Goal: Task Accomplishment & Management: Manage account settings

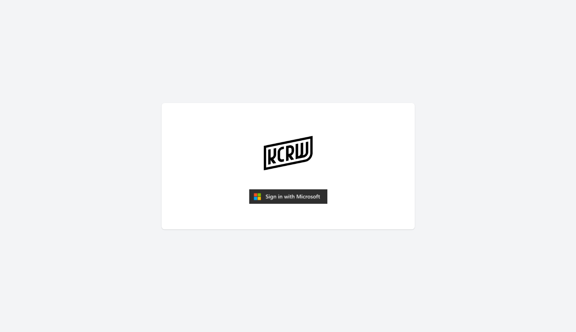
click at [298, 198] on img "submit" at bounding box center [288, 196] width 78 height 15
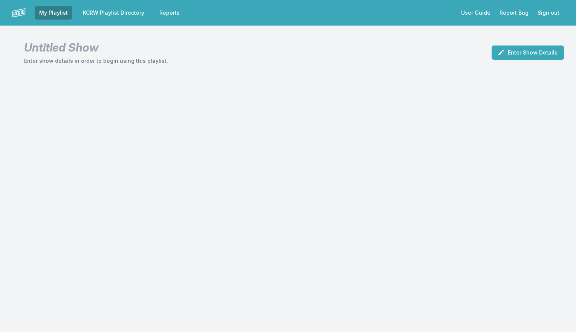
click at [130, 14] on link "KCRW Playlist Directory" at bounding box center [113, 13] width 70 height 14
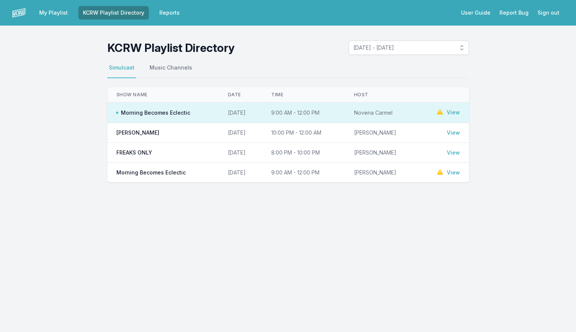
click at [456, 111] on link "View" at bounding box center [453, 113] width 13 height 8
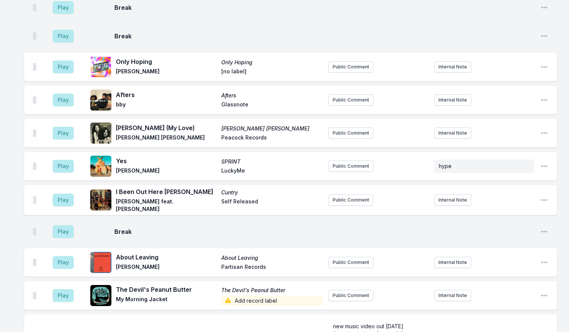
scroll to position [1245, 0]
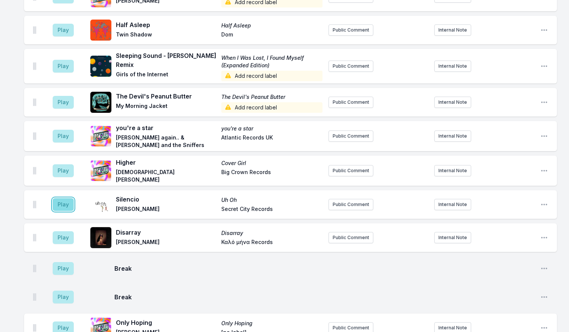
click at [67, 198] on button "Play" at bounding box center [63, 204] width 21 height 13
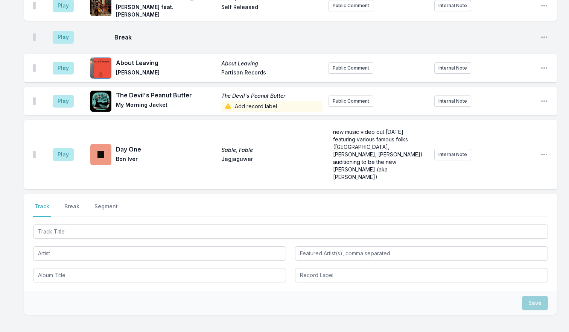
scroll to position [1691, 0]
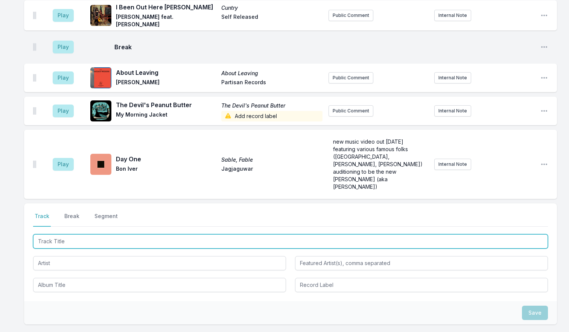
click at [188, 235] on input "Track Title" at bounding box center [290, 242] width 515 height 14
type input "20220302 - sarabande"
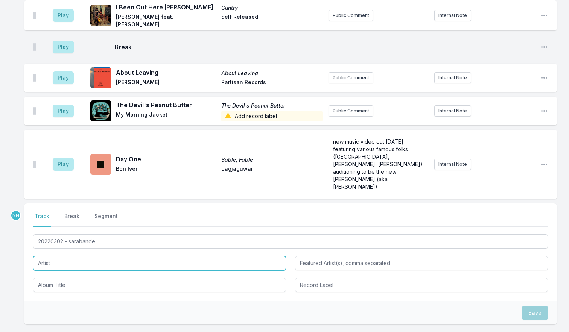
click at [69, 256] on input "Artist" at bounding box center [159, 263] width 253 height 14
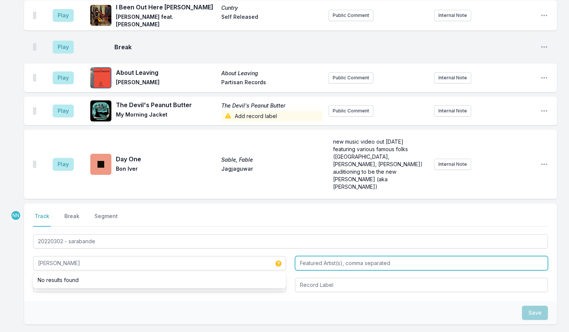
type input "[PERSON_NAME]"
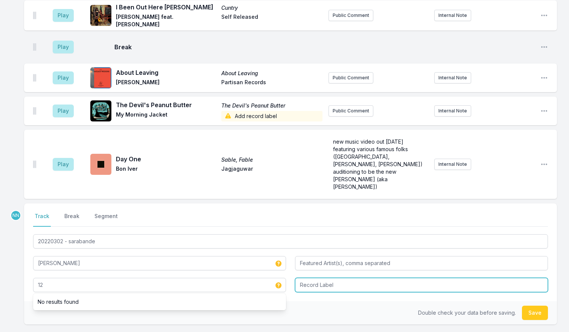
type input "12"
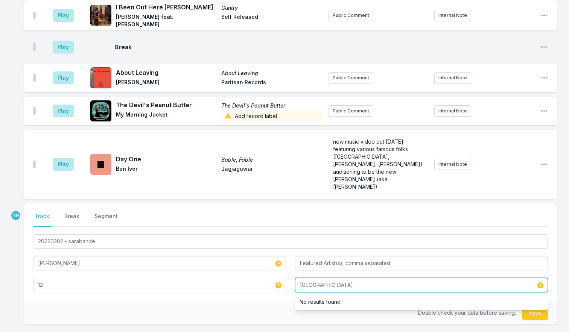
type input "[GEOGRAPHIC_DATA]"
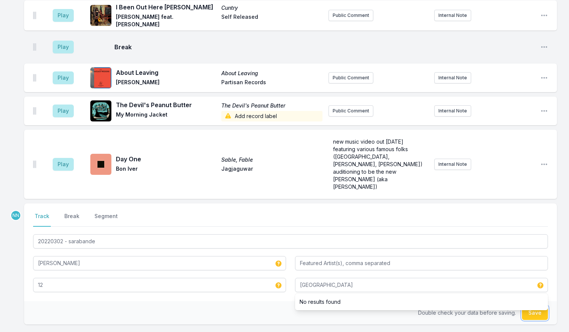
click at [530, 306] on button "Save" at bounding box center [535, 313] width 26 height 14
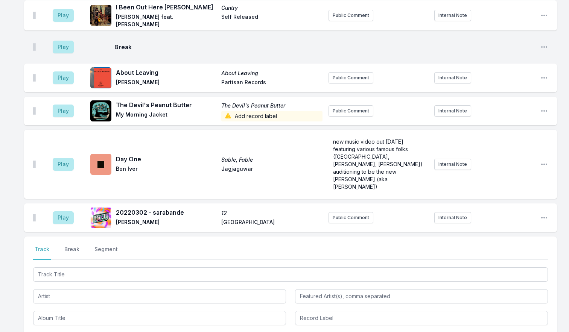
scroll to position [1724, 0]
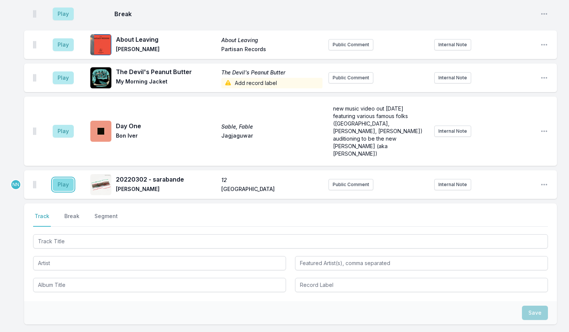
click at [58, 178] on button "Play" at bounding box center [63, 184] width 21 height 13
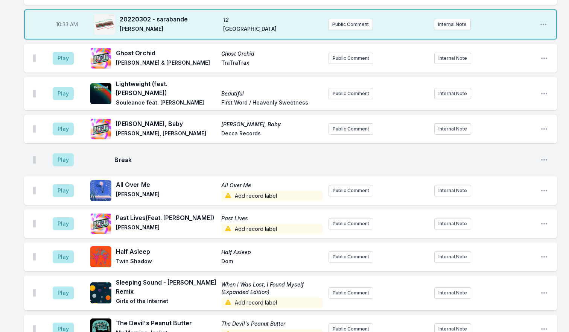
scroll to position [896, 0]
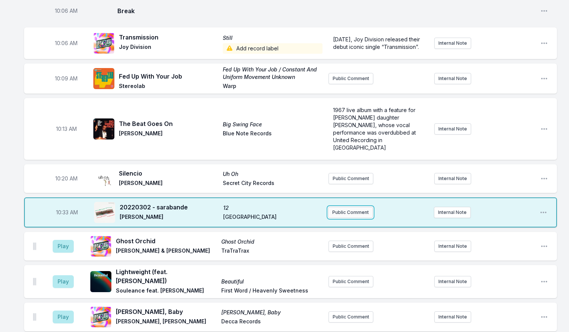
click at [361, 207] on button "Public Comment" at bounding box center [350, 212] width 45 height 11
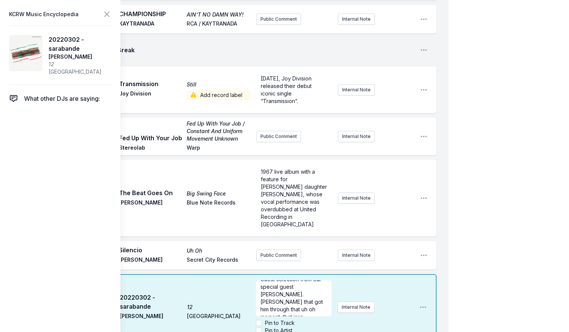
scroll to position [11, 0]
click at [104, 14] on icon at bounding box center [106, 14] width 9 height 9
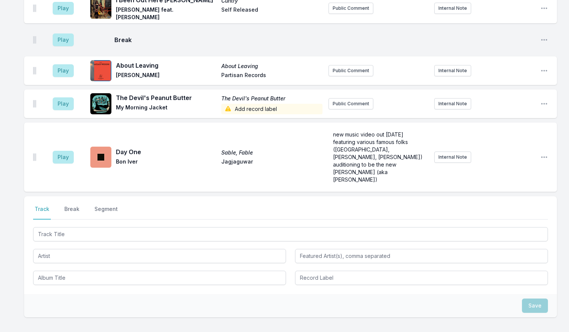
scroll to position [1757, 0]
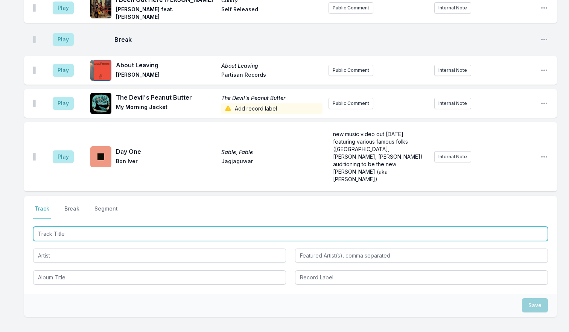
click at [78, 227] on input "Track Title" at bounding box center [290, 234] width 515 height 14
type input "Venom"
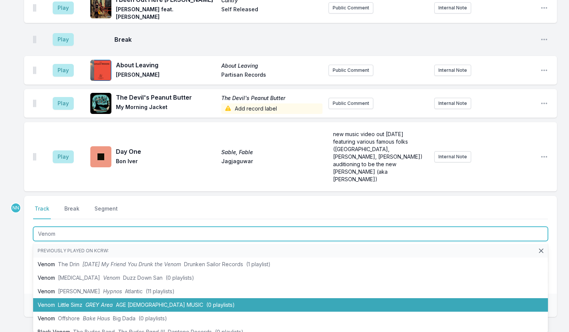
click at [61, 302] on span "Little Simz" at bounding box center [70, 305] width 24 height 6
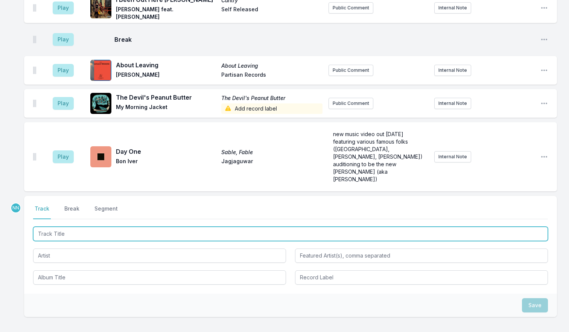
scroll to position [1790, 0]
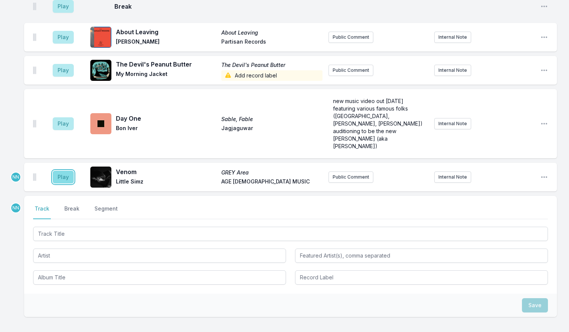
click at [63, 171] on button "Play" at bounding box center [63, 177] width 21 height 13
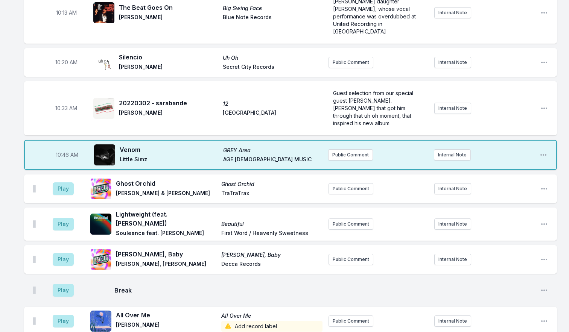
scroll to position [1000, 0]
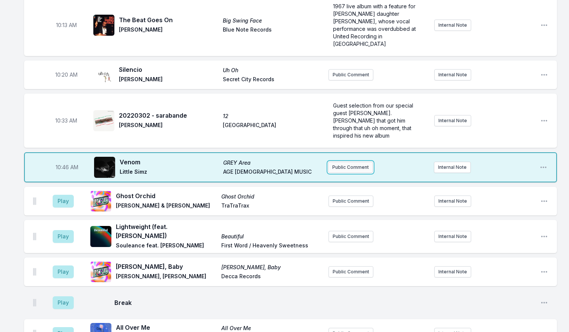
click at [341, 162] on button "Public Comment" at bounding box center [350, 167] width 45 height 11
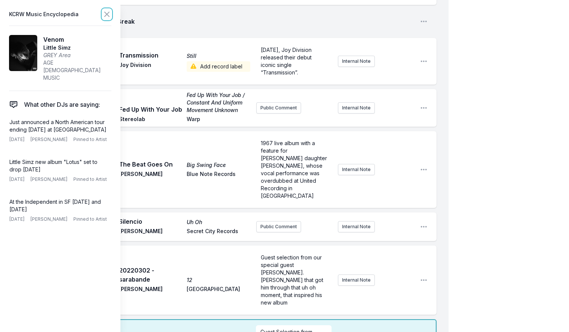
click at [108, 13] on icon at bounding box center [107, 14] width 5 height 5
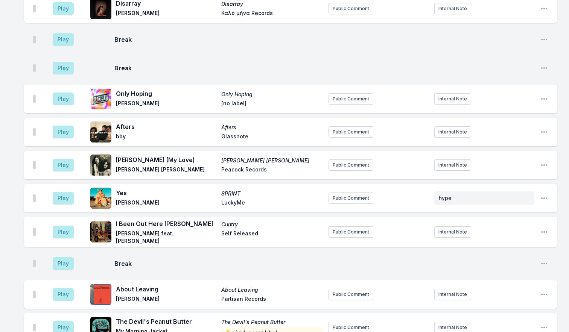
scroll to position [1753, 0]
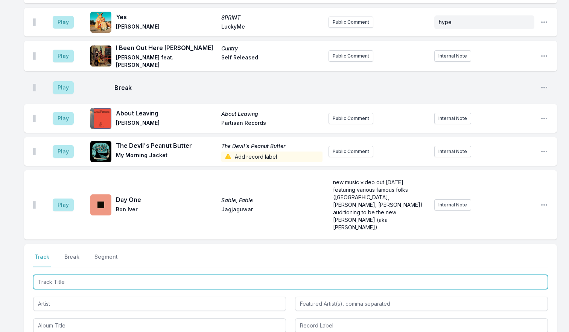
click at [78, 275] on input "Track Title" at bounding box center [290, 282] width 515 height 14
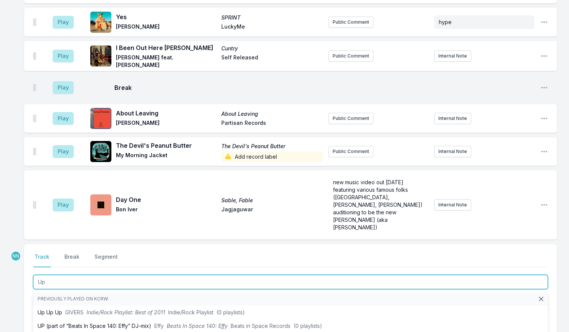
type input "Up"
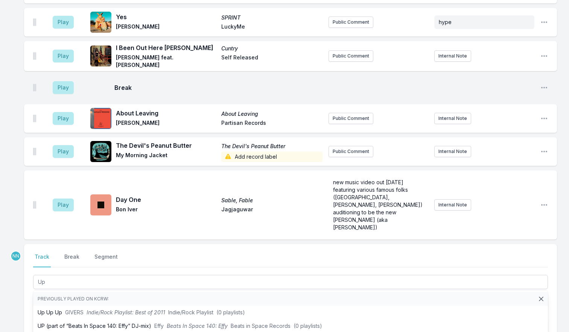
drag, startPoint x: 12, startPoint y: 259, endPoint x: 46, endPoint y: 247, distance: 35.7
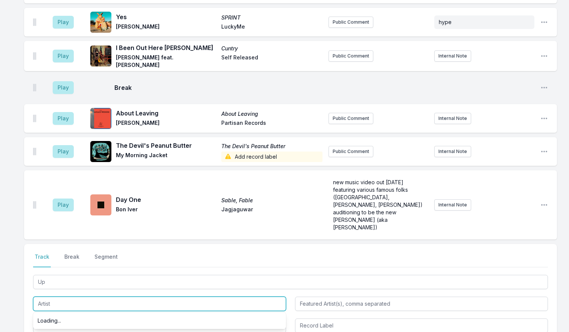
click at [58, 297] on input "Artist" at bounding box center [159, 304] width 253 height 14
type input "Cardi B"
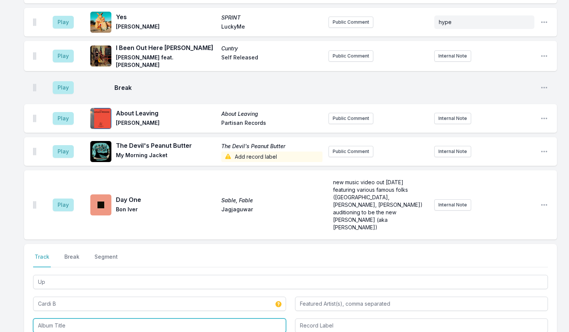
click at [53, 319] on input "Album Title" at bounding box center [159, 326] width 253 height 14
type input "Up"
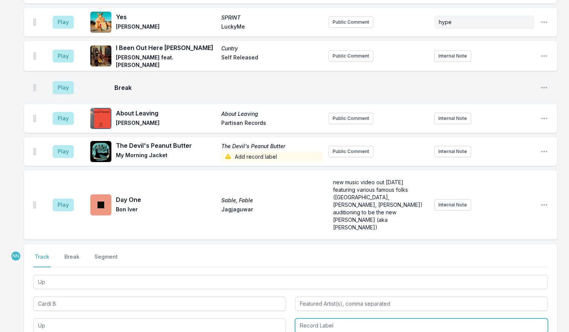
click at [331, 319] on input "Record Label" at bounding box center [421, 326] width 253 height 14
type input "Atlantic"
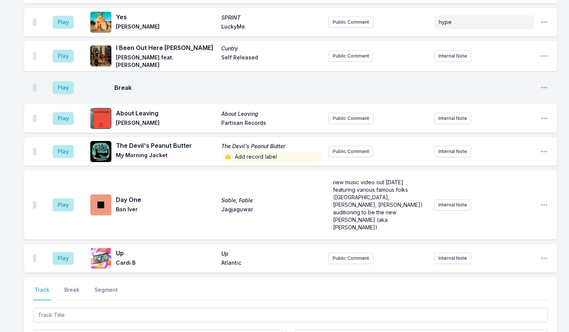
scroll to position [1786, 0]
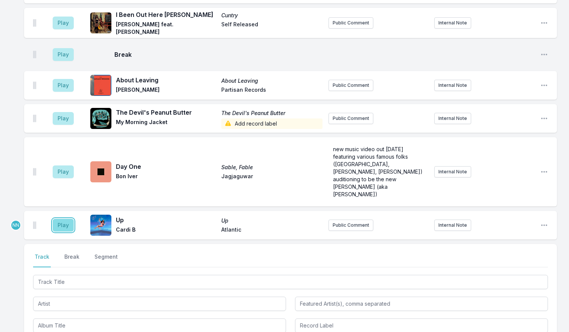
click at [64, 219] on button "Play" at bounding box center [63, 225] width 21 height 13
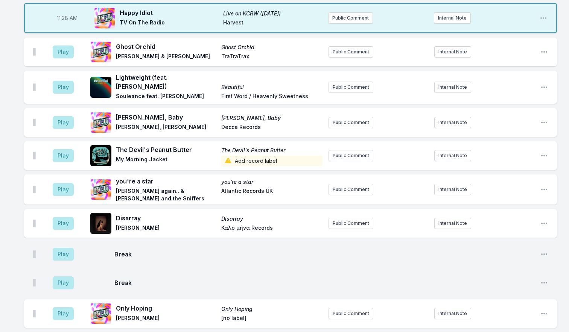
scroll to position [1560, 0]
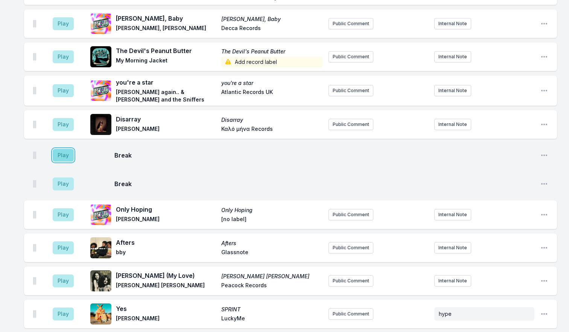
click at [60, 149] on button "Play" at bounding box center [63, 155] width 21 height 13
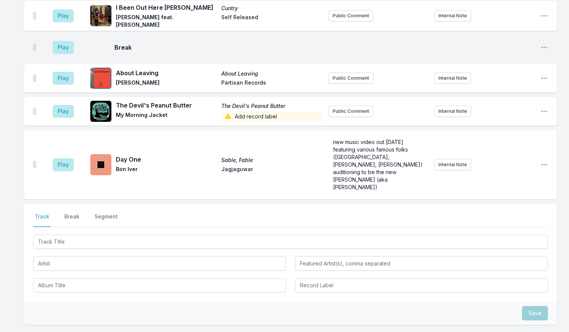
scroll to position [1893, 0]
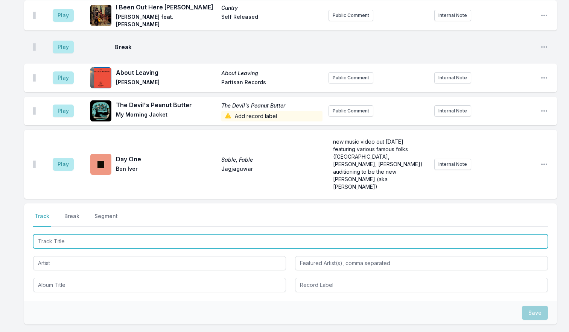
click at [62, 235] on input "Track Title" at bounding box center [290, 242] width 515 height 14
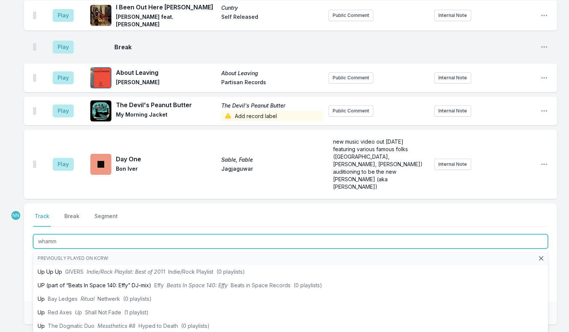
type input "whammy"
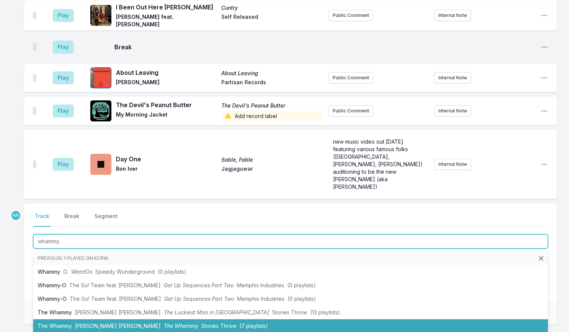
click at [115, 320] on li "The Whammy [PERSON_NAME] [PERSON_NAME] The Whammy Stones Throw (7 playlists)" at bounding box center [290, 327] width 515 height 14
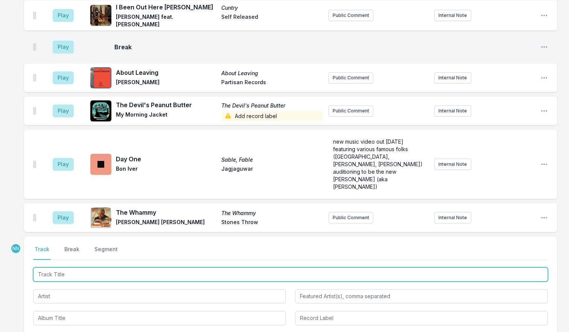
scroll to position [1926, 0]
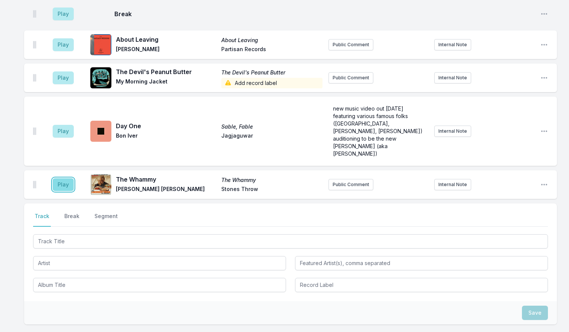
click at [59, 178] on button "Play" at bounding box center [63, 184] width 21 height 13
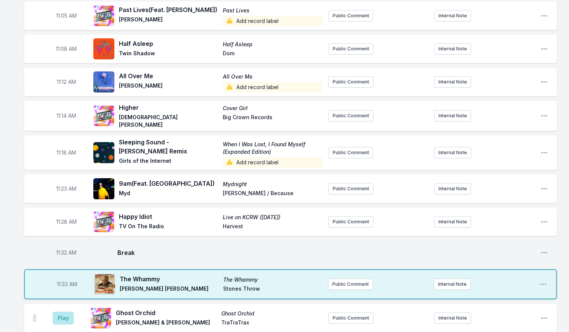
scroll to position [1324, 0]
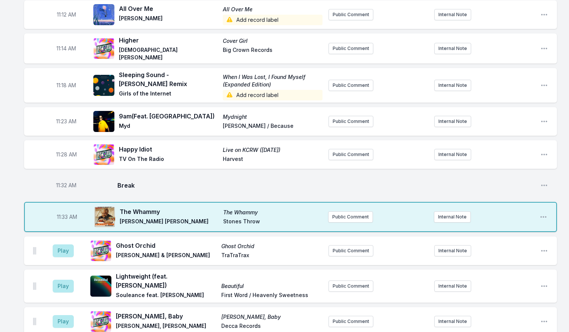
click at [66, 214] on span "11:33 AM" at bounding box center [67, 218] width 20 height 8
click at [60, 210] on input "11:33" at bounding box center [67, 217] width 42 height 14
type input "11:31"
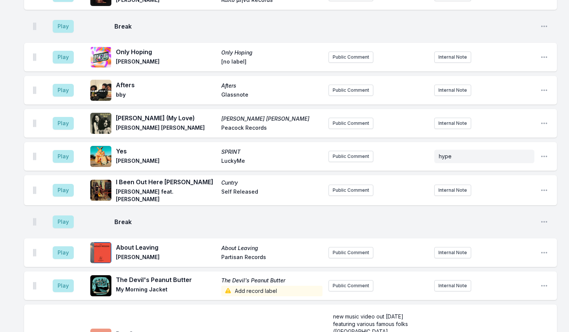
scroll to position [1888, 0]
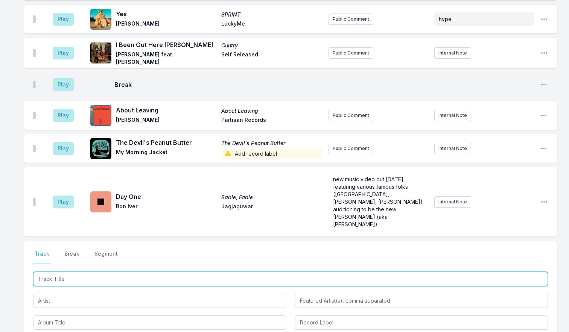
click at [104, 272] on input "Track Title" at bounding box center [290, 279] width 515 height 14
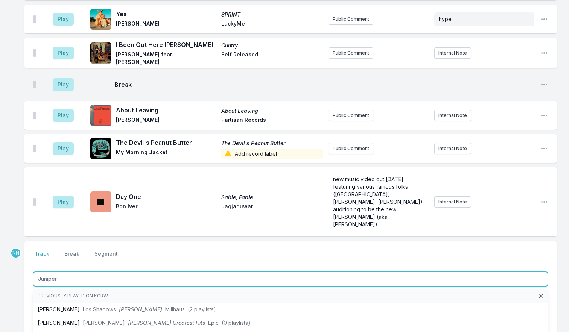
type input "Juniper"
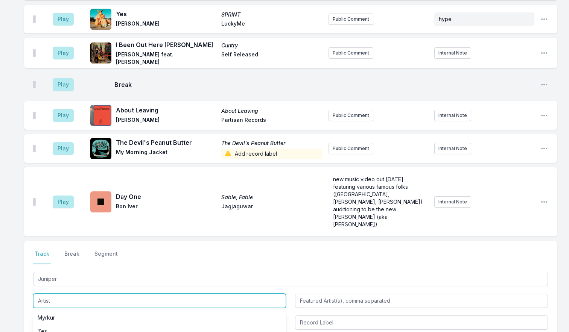
click at [56, 294] on input "Artist" at bounding box center [159, 301] width 253 height 14
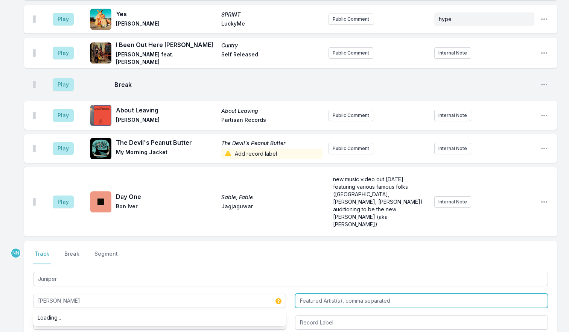
type input "[PERSON_NAME]"
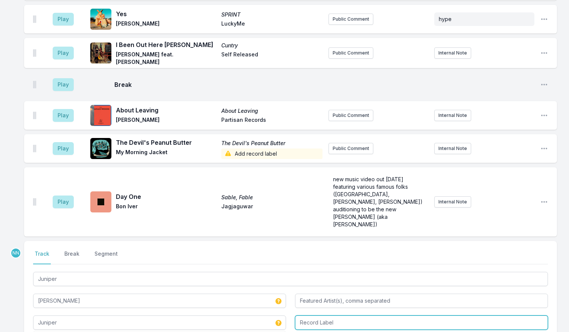
type input "Juniper"
paste input "Wild Relative"
type input "Wild Relative"
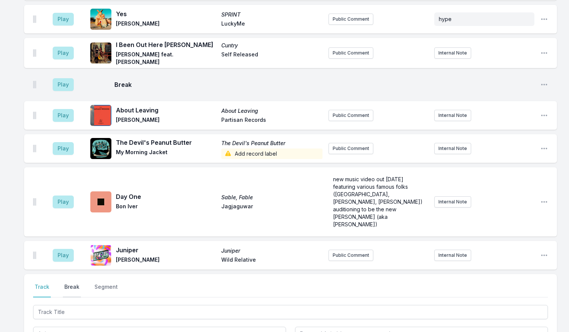
scroll to position [1922, 0]
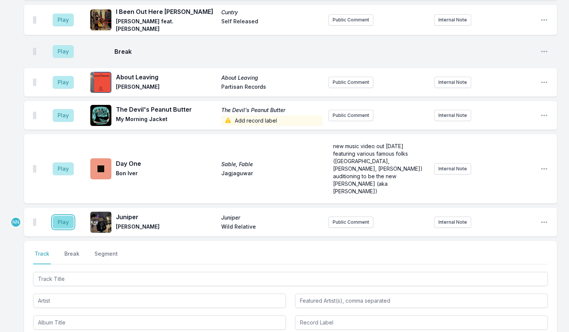
click at [66, 216] on button "Play" at bounding box center [63, 222] width 21 height 13
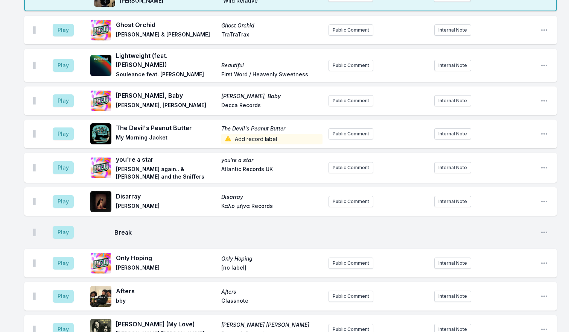
scroll to position [1507, 0]
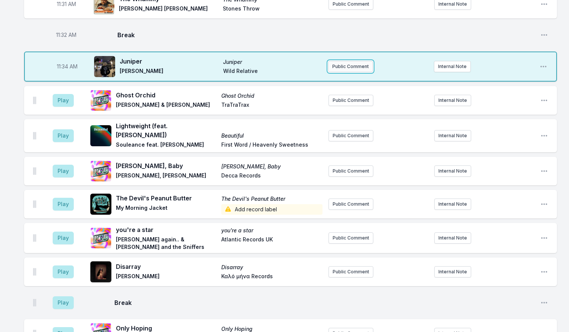
click at [343, 61] on button "Public Comment" at bounding box center [350, 66] width 45 height 11
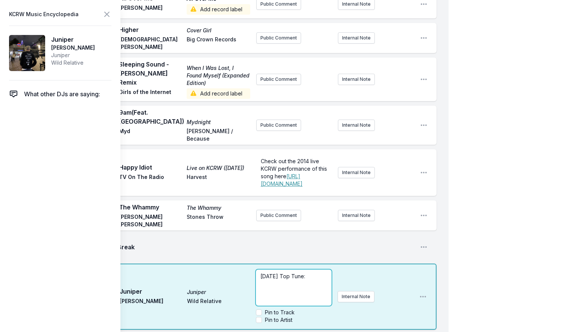
scroll to position [1533, 0]
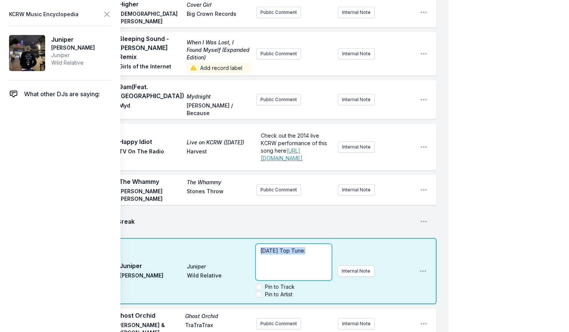
drag, startPoint x: 306, startPoint y: 193, endPoint x: 204, endPoint y: 194, distance: 102.1
click at [204, 238] on div "11:34 AM Juniper Juniper [PERSON_NAME] Wild Relative [DATE] Top Tune: Pin to Tr…" at bounding box center [230, 271] width 413 height 66
click at [319, 247] on p "﻿ [DATE] Top Tune :" at bounding box center [294, 251] width 67 height 8
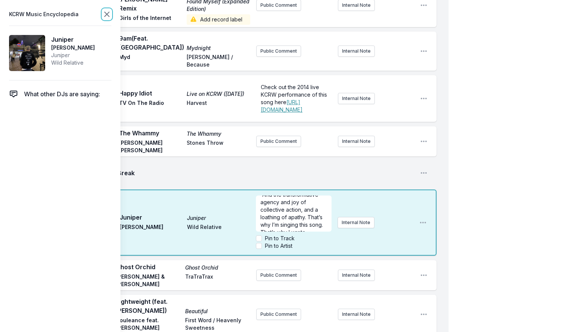
click at [107, 12] on icon at bounding box center [106, 14] width 9 height 9
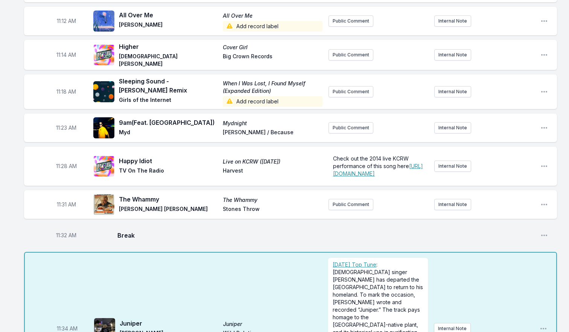
scroll to position [1280, 0]
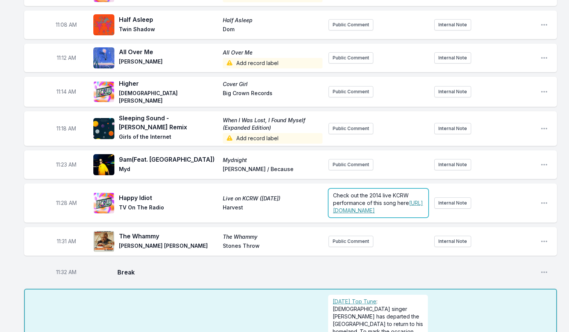
click at [384, 192] on p "Check out the 2014 live KCRW performance of this song here [URL][DOMAIN_NAME] ﻿" at bounding box center [378, 203] width 91 height 23
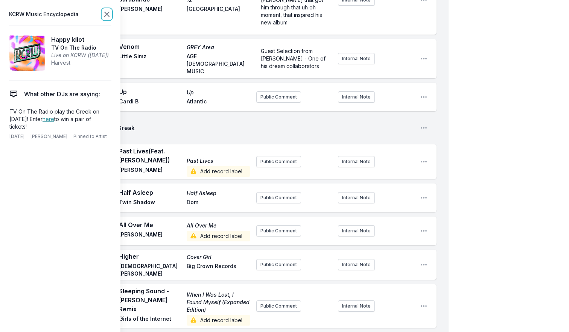
click at [102, 15] on icon at bounding box center [106, 14] width 9 height 9
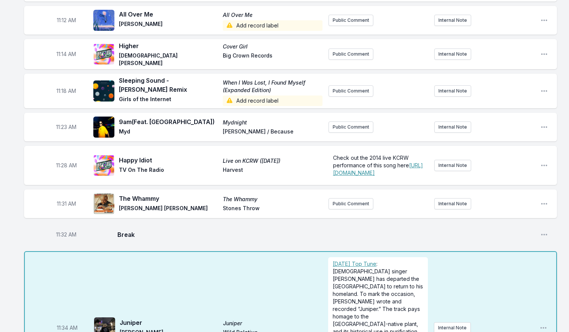
scroll to position [1356, 0]
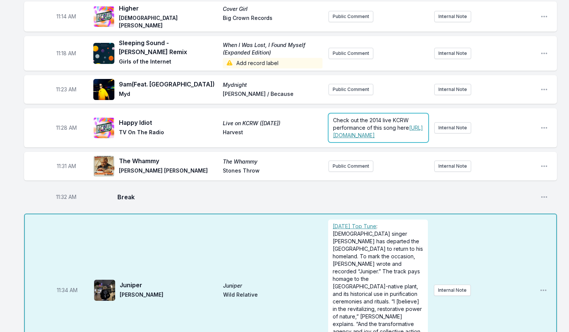
click at [380, 117] on p "Check out the 2014 live KCRW performance of this song here [URL][DOMAIN_NAME] ﻿" at bounding box center [378, 128] width 91 height 23
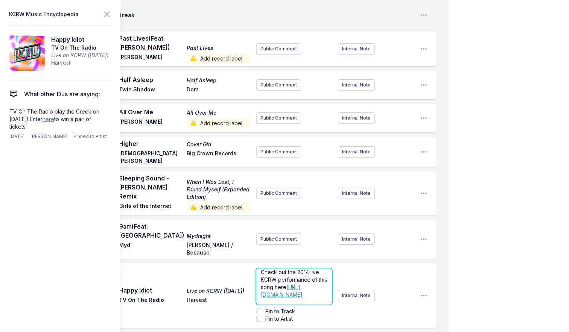
scroll to position [40, 0]
drag, startPoint x: 260, startPoint y: 231, endPoint x: 340, endPoint y: 217, distance: 81.5
click at [340, 266] on div "Check out the 2014 live KCRW performance of this song here [URL][DOMAIN_NAME] G…" at bounding box center [335, 296] width 158 height 60
copy p "KCRW performance of this song here [URL][DOMAIN_NAME]"
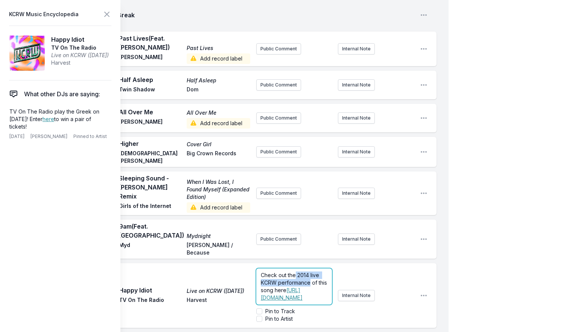
drag, startPoint x: 296, startPoint y: 210, endPoint x: 309, endPoint y: 217, distance: 14.8
click at [309, 272] on span "Check out the 2014 live KCRW performance of this song here" at bounding box center [295, 282] width 68 height 21
drag, startPoint x: 300, startPoint y: 226, endPoint x: 297, endPoint y: 213, distance: 13.1
click at [297, 272] on p "Check out the 2014 live KCRW performance of this song here [URL][DOMAIN_NAME] ﻿" at bounding box center [294, 287] width 67 height 30
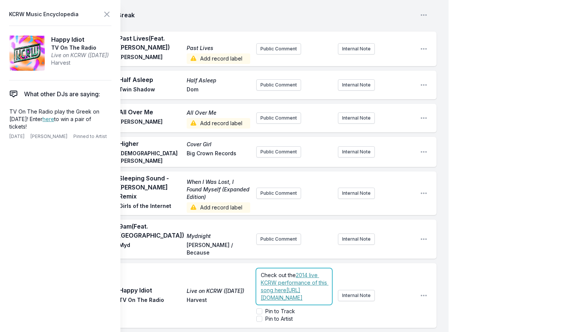
drag, startPoint x: 307, startPoint y: 228, endPoint x: 331, endPoint y: 244, distance: 28.7
click at [331, 269] on form "Check out the 2014 live KCRW performance of this song here ﻿ [URL][DOMAIN_NAME]…" at bounding box center [294, 296] width 76 height 54
drag, startPoint x: 297, startPoint y: 211, endPoint x: 294, endPoint y: 227, distance: 16.5
click at [294, 272] on p "Check out the 2014 live KCRW performance of this song here" at bounding box center [294, 283] width 67 height 23
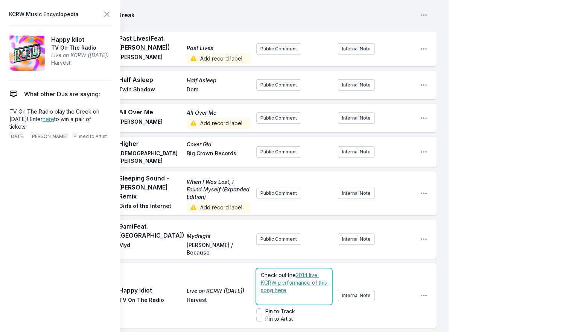
click at [262, 272] on span "Check out the" at bounding box center [278, 275] width 35 height 6
drag, startPoint x: 261, startPoint y: 210, endPoint x: 276, endPoint y: 232, distance: 26.5
click at [276, 272] on span "Giving away tickets to see TVOTR [DATE] at the Greek. Check out the" at bounding box center [294, 282] width 67 height 21
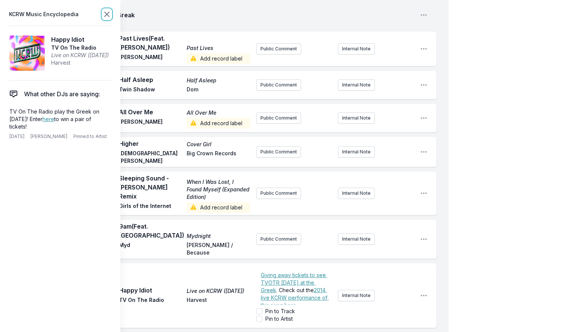
click at [105, 12] on icon at bounding box center [107, 14] width 5 height 5
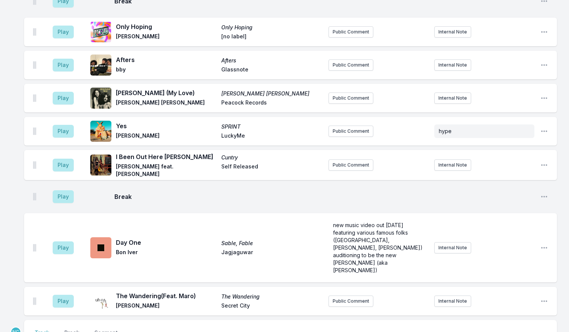
scroll to position [2071, 0]
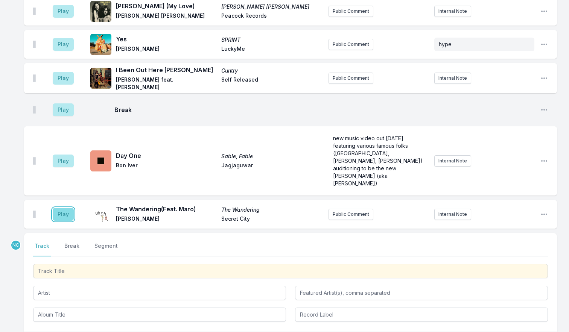
click at [68, 208] on button "Play" at bounding box center [63, 214] width 21 height 13
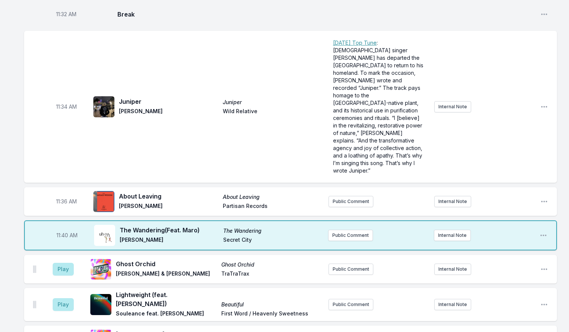
scroll to position [1506, 0]
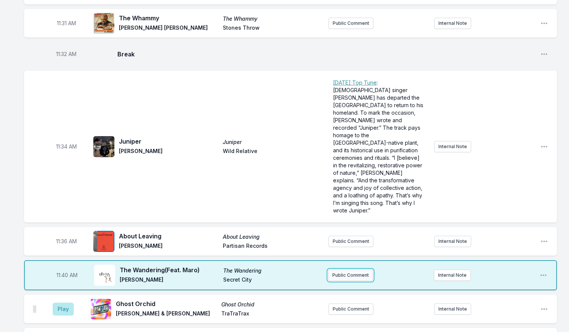
click at [342, 270] on button "Public Comment" at bounding box center [350, 275] width 45 height 11
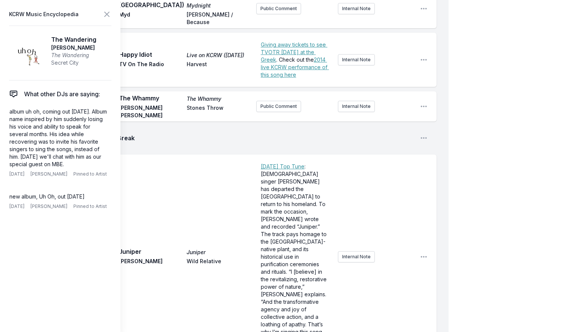
scroll to position [1694, 0]
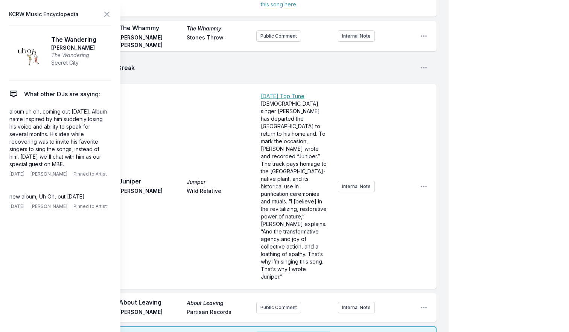
drag, startPoint x: 297, startPoint y: 250, endPoint x: 321, endPoint y: 275, distance: 33.6
click at [107, 17] on icon at bounding box center [106, 14] width 9 height 9
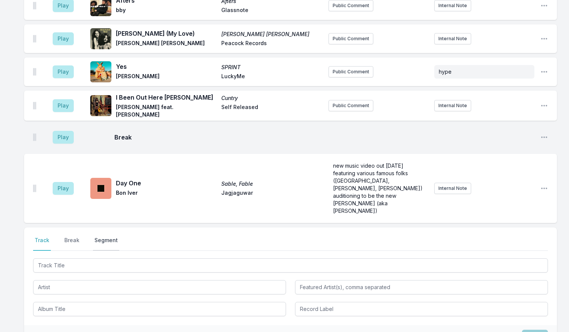
scroll to position [2147, 0]
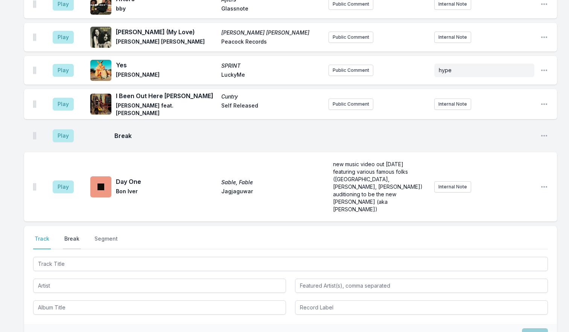
click at [70, 235] on button "Break" at bounding box center [72, 242] width 18 height 14
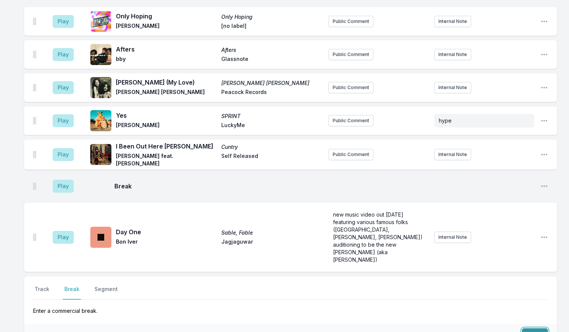
click at [544, 329] on button "Save" at bounding box center [535, 336] width 26 height 14
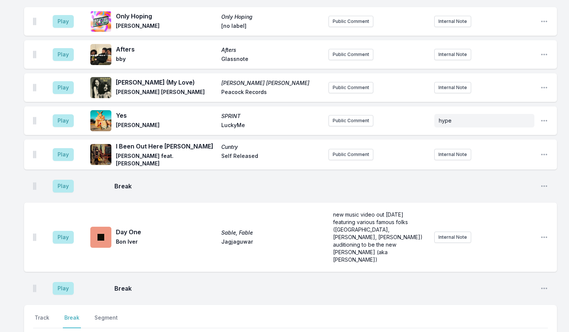
scroll to position [2126, 0]
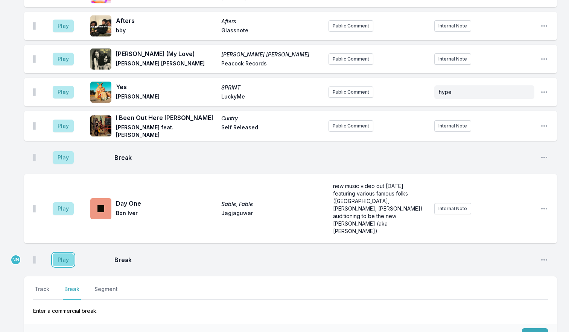
click at [64, 254] on button "Play" at bounding box center [63, 260] width 21 height 13
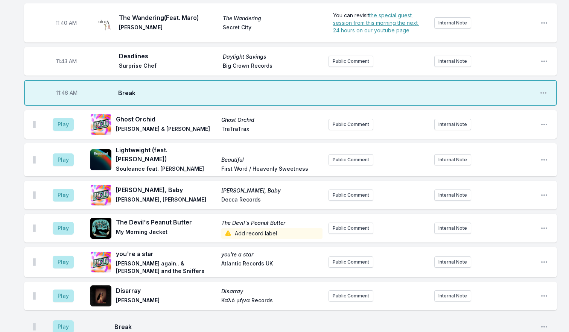
scroll to position [1862, 0]
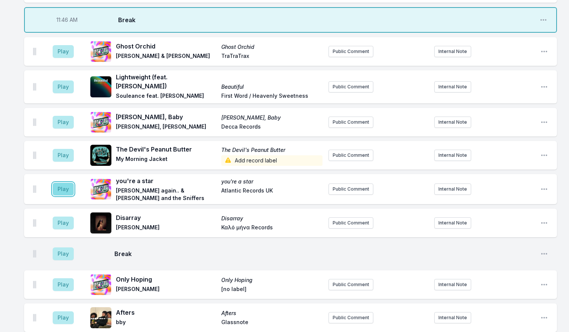
click at [65, 183] on button "Play" at bounding box center [63, 189] width 21 height 13
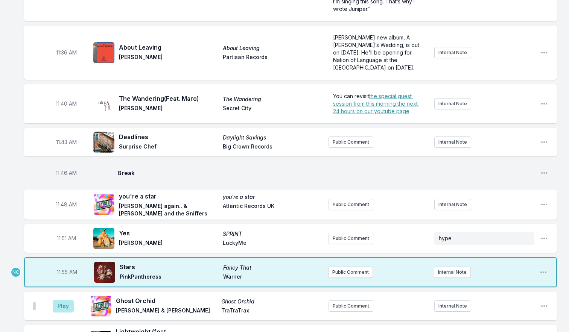
scroll to position [1749, 0]
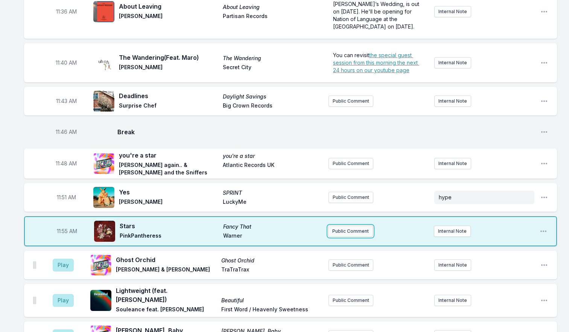
click at [345, 226] on button "Public Comment" at bounding box center [350, 231] width 45 height 11
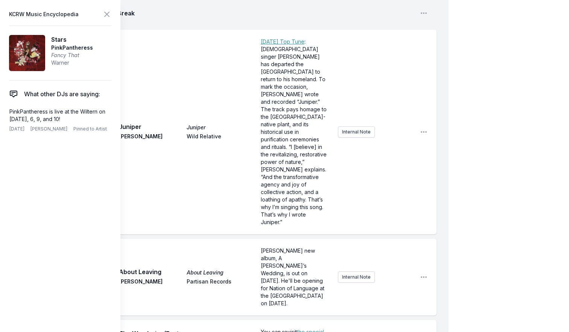
scroll to position [1993, 0]
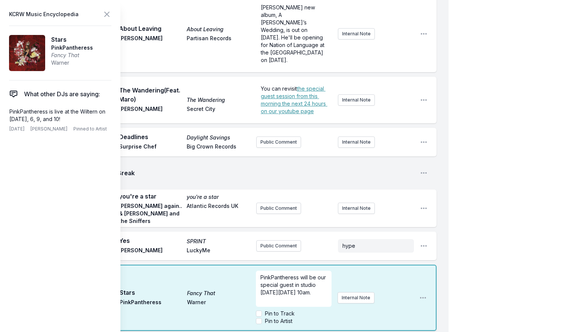
click at [327, 275] on span "PinkPantheress will be our special guest in studio [DATE][DATE] 10am." at bounding box center [294, 285] width 67 height 21
click at [259, 319] on input "Pin to Artist" at bounding box center [259, 322] width 6 height 6
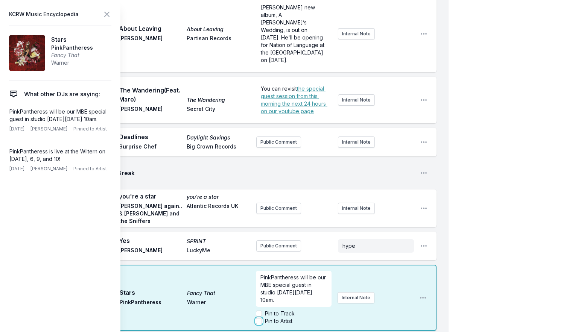
checkbox input "true"
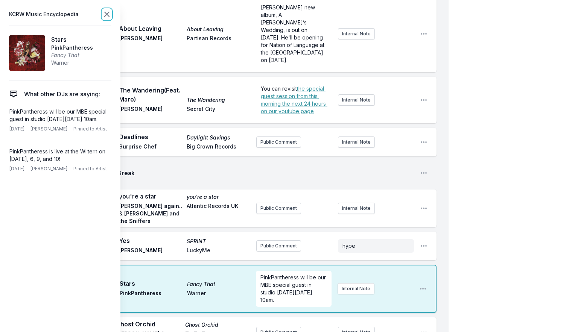
click at [110, 15] on icon at bounding box center [106, 14] width 9 height 9
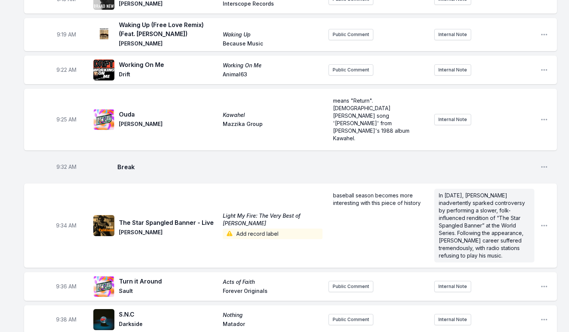
scroll to position [0, 0]
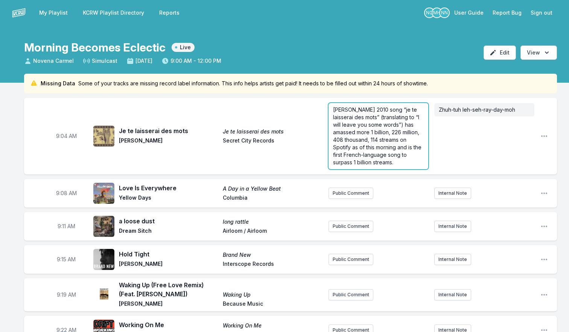
click at [352, 128] on span "[PERSON_NAME] 2010 song “je te laisserai des mots” (translating to “I will leav…" at bounding box center [378, 136] width 90 height 59
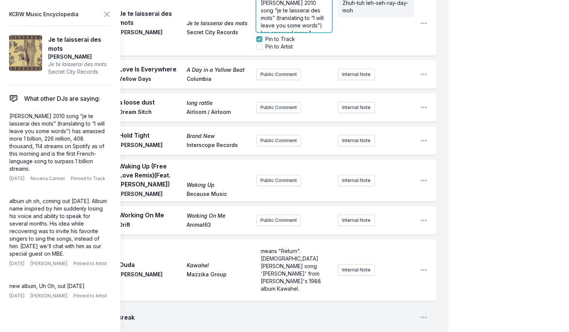
scroll to position [188, 0]
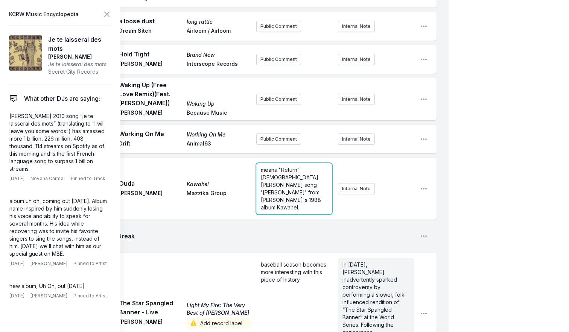
click at [281, 185] on span "means "Return". [DEMOGRAPHIC_DATA] [PERSON_NAME] song '[PERSON_NAME]' from [PER…" at bounding box center [292, 189] width 62 height 44
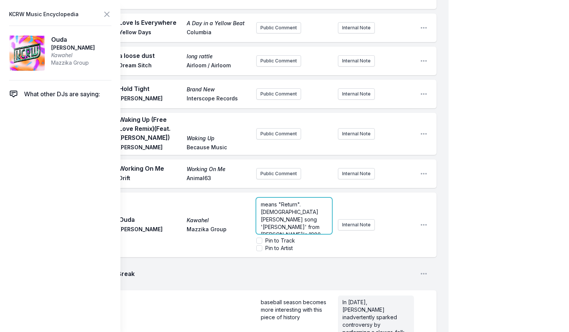
scroll to position [223, 0]
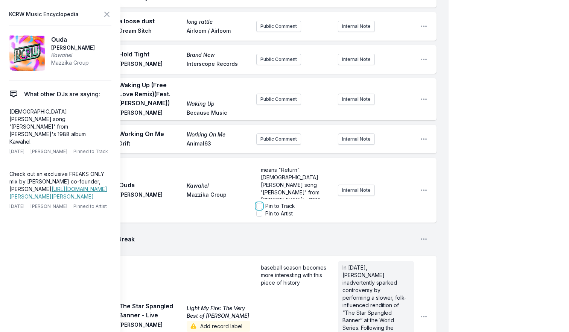
click at [258, 209] on input "Pin to Track" at bounding box center [259, 206] width 6 height 6
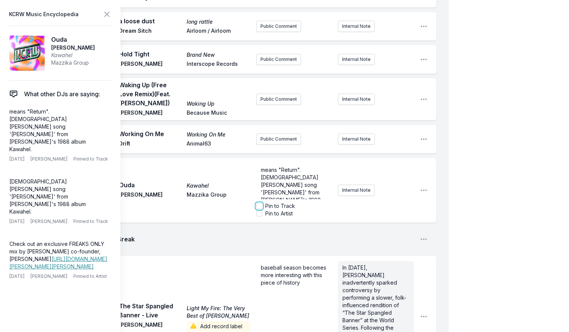
checkbox input "true"
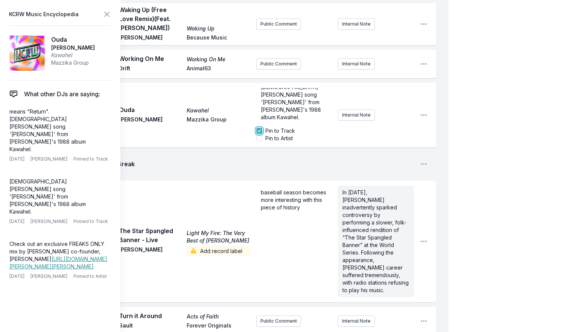
scroll to position [374, 0]
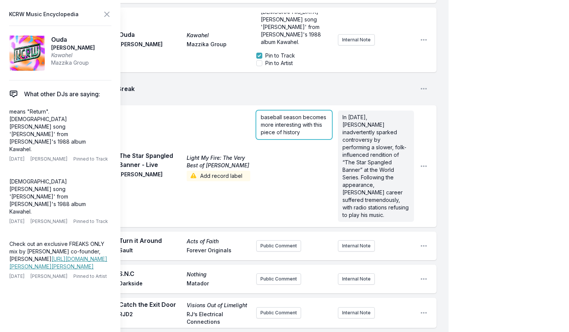
click at [285, 137] on div "baseball season becomes more interesting with this piece of history" at bounding box center [294, 125] width 76 height 29
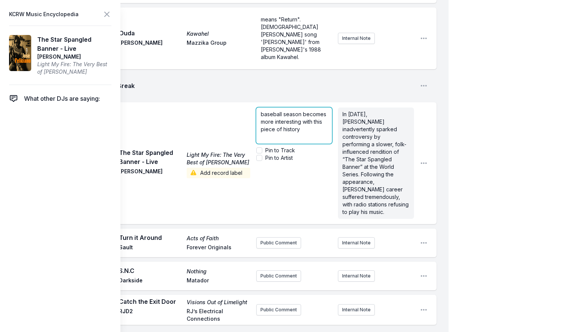
scroll to position [0, 0]
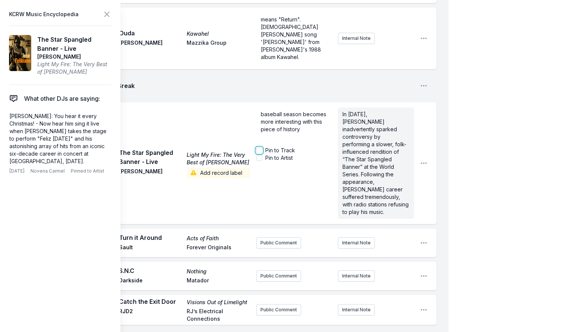
click at [258, 154] on input "Pin to Track" at bounding box center [259, 151] width 6 height 6
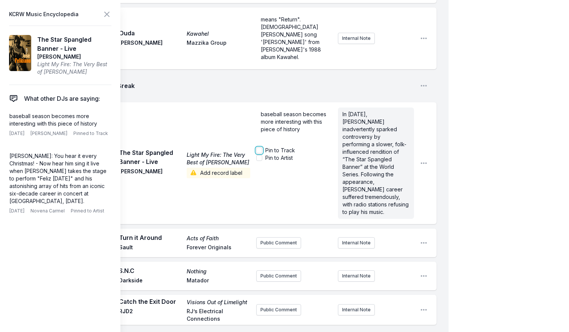
checkbox input "true"
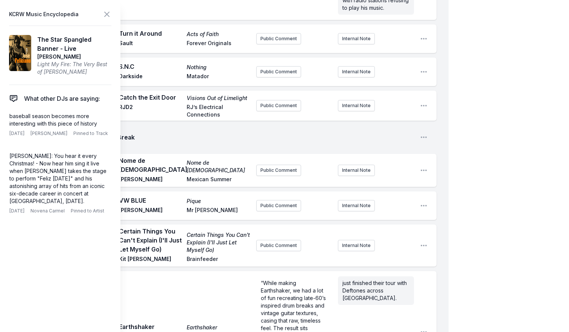
scroll to position [675, 0]
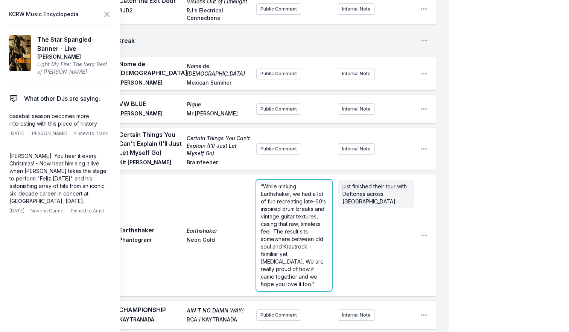
click at [286, 183] on span "“While making Earthshaker, we had a lot of fun recreating late-60’s inspired dr…" at bounding box center [294, 235] width 67 height 104
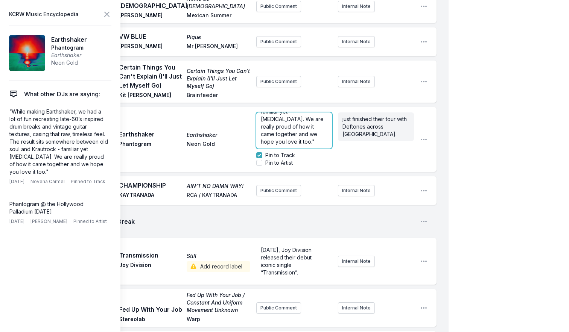
scroll to position [825, 0]
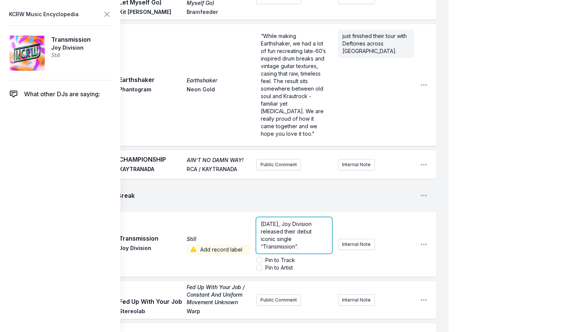
scroll to position [0, 0]
drag, startPoint x: 261, startPoint y: 235, endPoint x: 296, endPoint y: 229, distance: 35.9
click at [296, 229] on form "[DATE], Joy Division released their debut iconic single “Transmission”. Pin to …" at bounding box center [294, 245] width 76 height 54
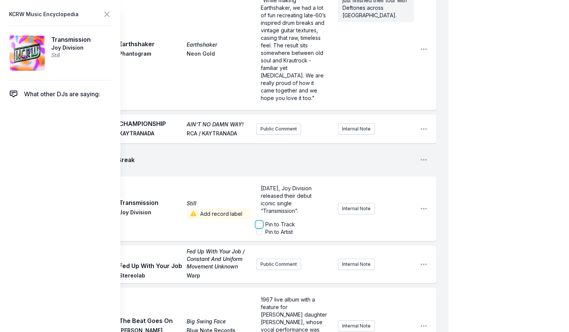
scroll to position [938, 0]
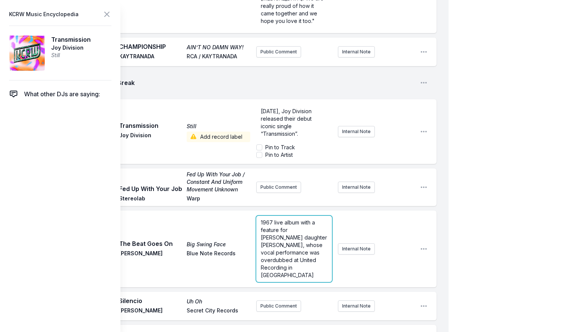
click at [292, 223] on form "1967 live album with a feature for [PERSON_NAME] daughter [PERSON_NAME], whose …" at bounding box center [294, 249] width 76 height 66
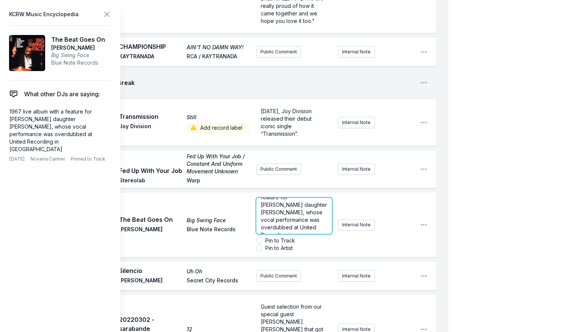
scroll to position [23, 0]
click at [258, 238] on input "Pin to Track" at bounding box center [259, 241] width 6 height 6
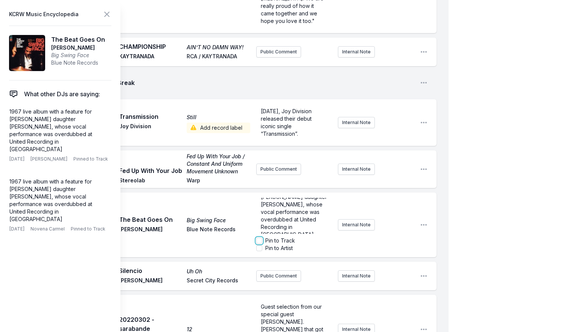
checkbox input "true"
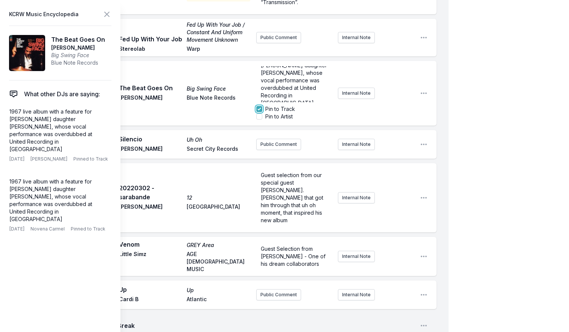
scroll to position [1089, 0]
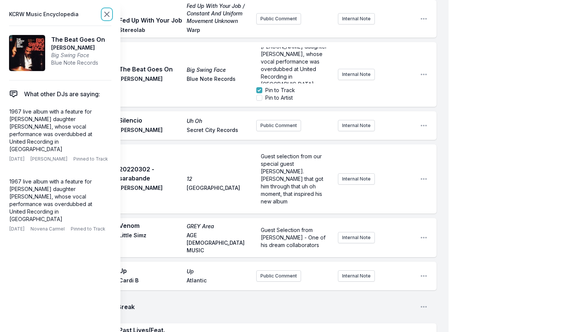
click at [105, 13] on icon at bounding box center [106, 14] width 9 height 9
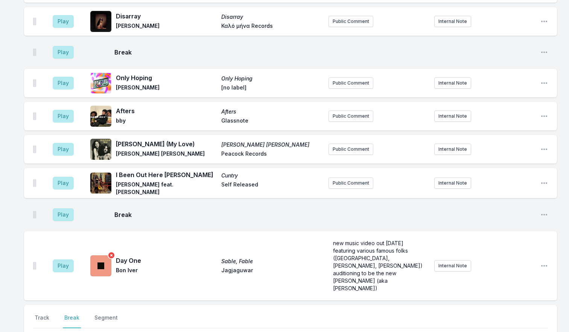
scroll to position [2202, 0]
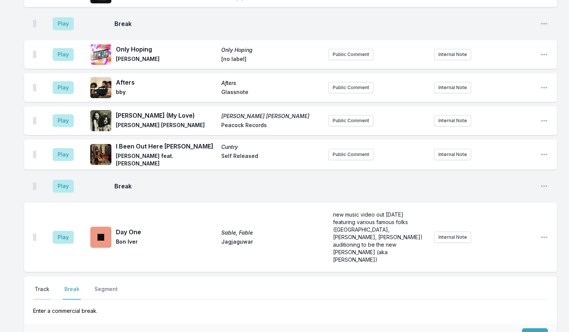
click at [44, 286] on button "Track" at bounding box center [42, 293] width 18 height 14
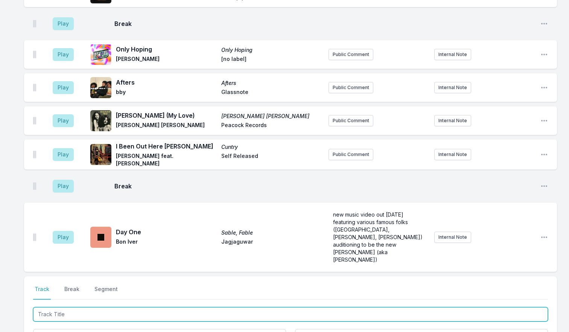
click at [85, 308] on input "Track Title" at bounding box center [290, 315] width 515 height 14
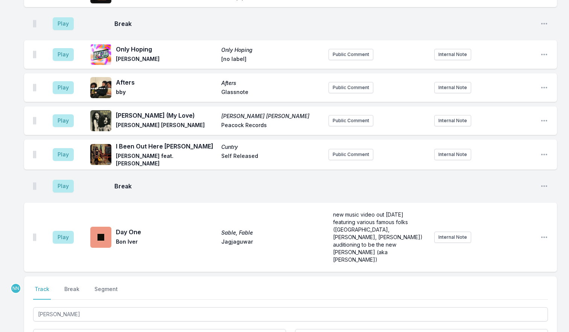
click at [90, 277] on div "Select a tab Track Break Segment Track Break Segment [PERSON_NAME] [PERSON_NAME…" at bounding box center [290, 326] width 533 height 98
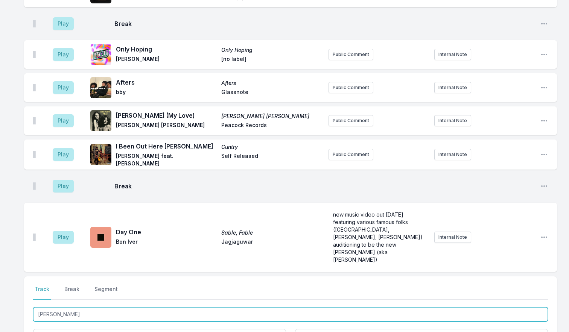
click at [94, 308] on input "[PERSON_NAME]" at bounding box center [290, 315] width 515 height 14
type input "[PERSON_NAME] - A COLORS SHOW"
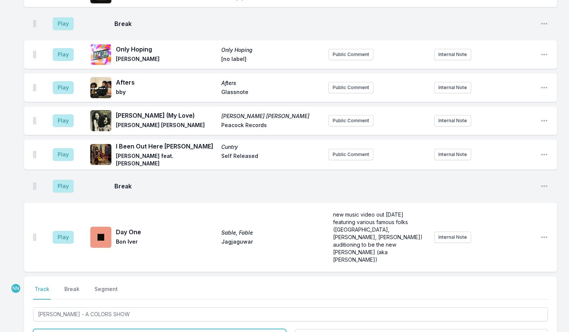
click at [97, 329] on input "Artist" at bounding box center [159, 336] width 253 height 14
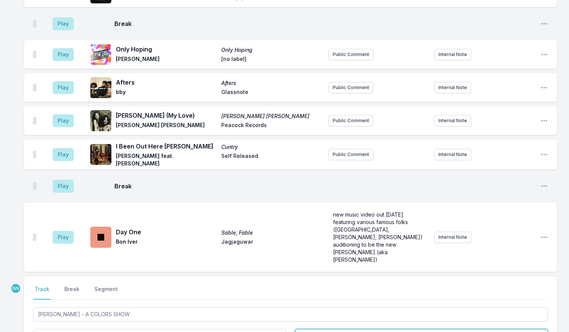
type input "[PERSON_NAME]"
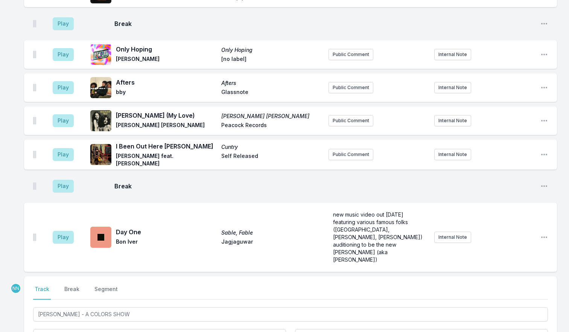
type input "COLORSxSTUDIOS"
paste input "COLORSxSTUDIOS"
type input "COLORSxSTUDIOS"
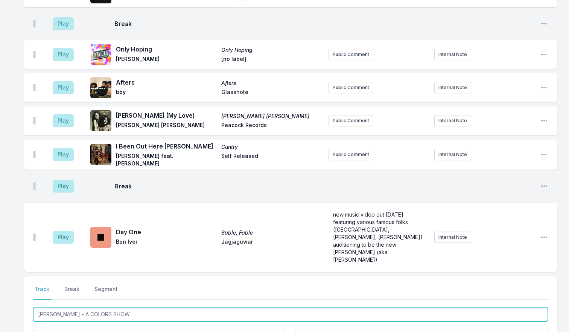
click at [116, 308] on input "[PERSON_NAME] - A COLORS SHOW" at bounding box center [290, 315] width 515 height 14
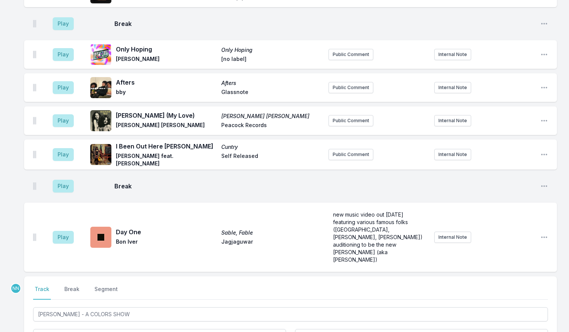
paste input "- A COLORS SHOW"
type input "[PERSON_NAME] - A COLORS SHOW"
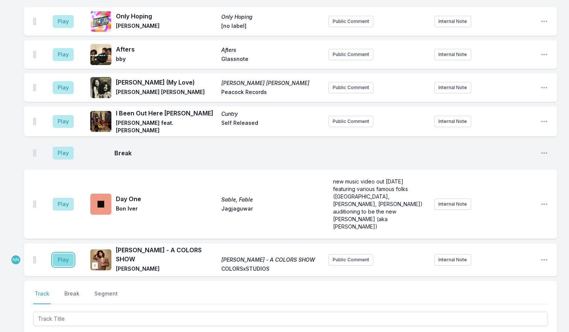
click at [59, 254] on button "Play" at bounding box center [63, 260] width 21 height 13
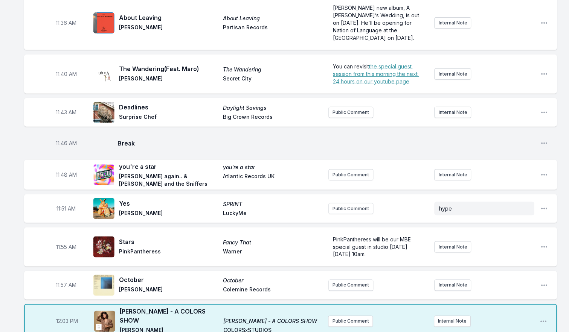
scroll to position [1784, 0]
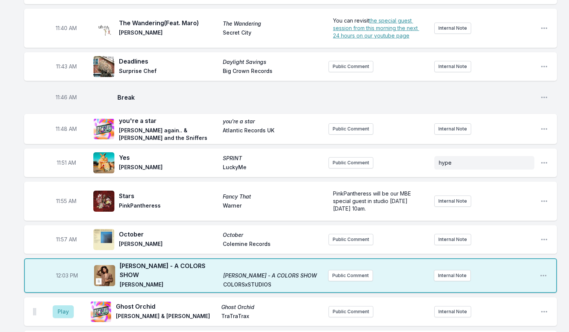
click at [64, 272] on span "12:03 PM" at bounding box center [67, 276] width 22 height 8
click at [59, 269] on input "22:34" at bounding box center [67, 276] width 42 height 14
click at [66, 269] on input "22:53" at bounding box center [67, 276] width 42 height 14
type input "10:53"
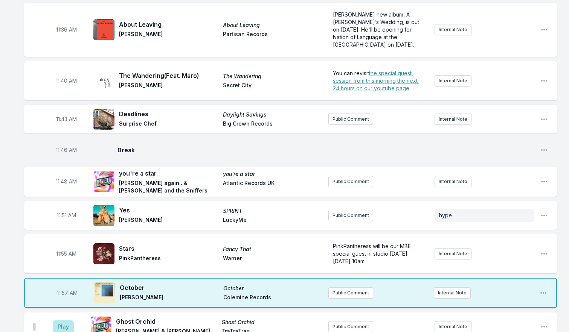
scroll to position [1746, 0]
